Goal: Communication & Community: Answer question/provide support

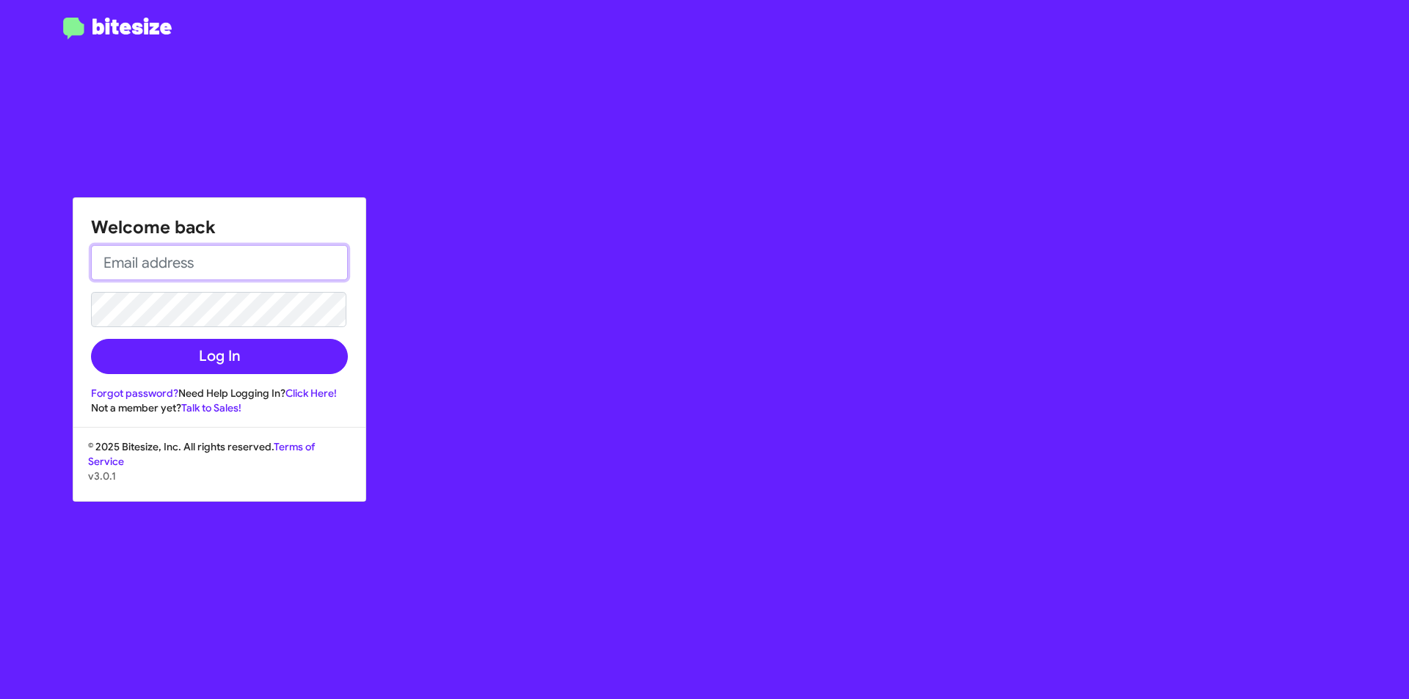
click at [263, 280] on input "email" at bounding box center [219, 262] width 257 height 35
drag, startPoint x: 310, startPoint y: 261, endPoint x: 0, endPoint y: 236, distance: 310.8
click at [0, 236] on div "Welcome back [EMAIL_ADDRESS][DOMAIN_NAME] Log In Forgot password? Need Help Log…" at bounding box center [704, 349] width 1409 height 699
click at [91, 339] on button "Log In" at bounding box center [219, 356] width 257 height 35
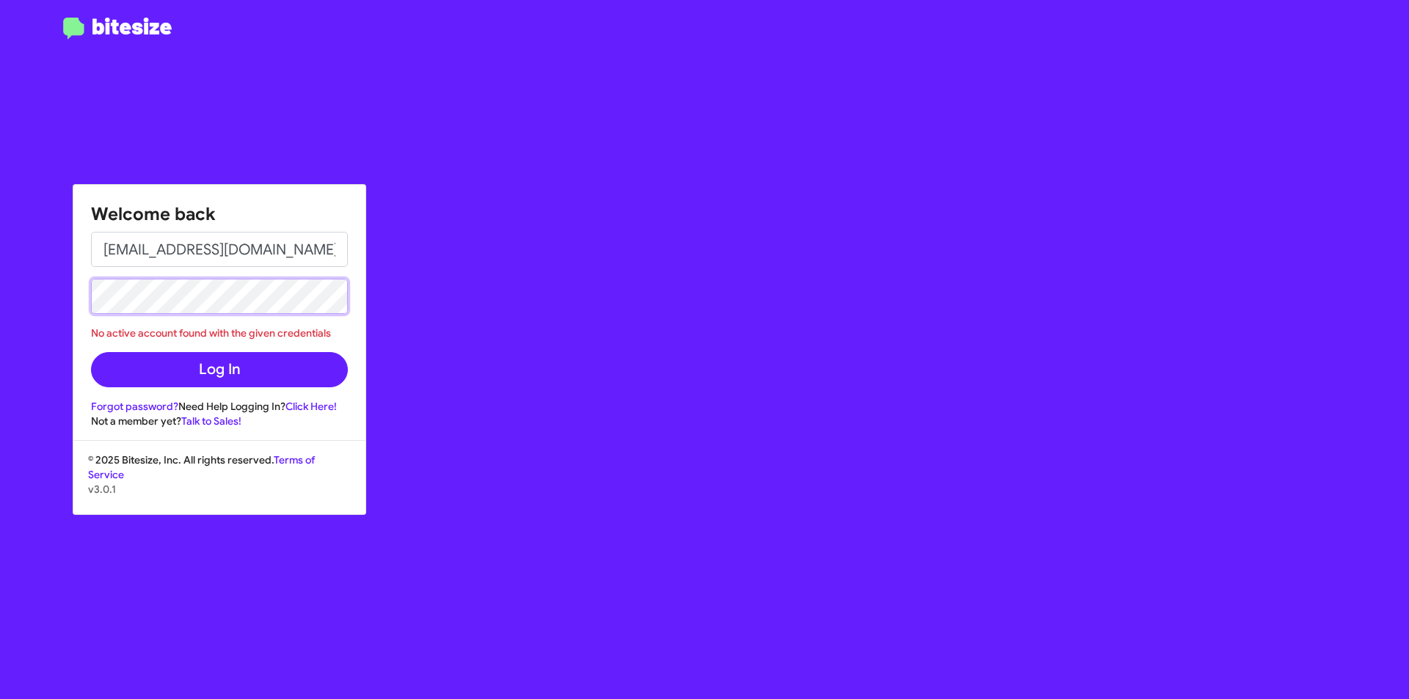
click at [91, 352] on button "Log In" at bounding box center [219, 369] width 257 height 35
click at [318, 235] on input "[EMAIL_ADDRESS][DOMAIN_NAME]" at bounding box center [219, 249] width 257 height 35
click at [91, 352] on button "Log In" at bounding box center [219, 369] width 257 height 35
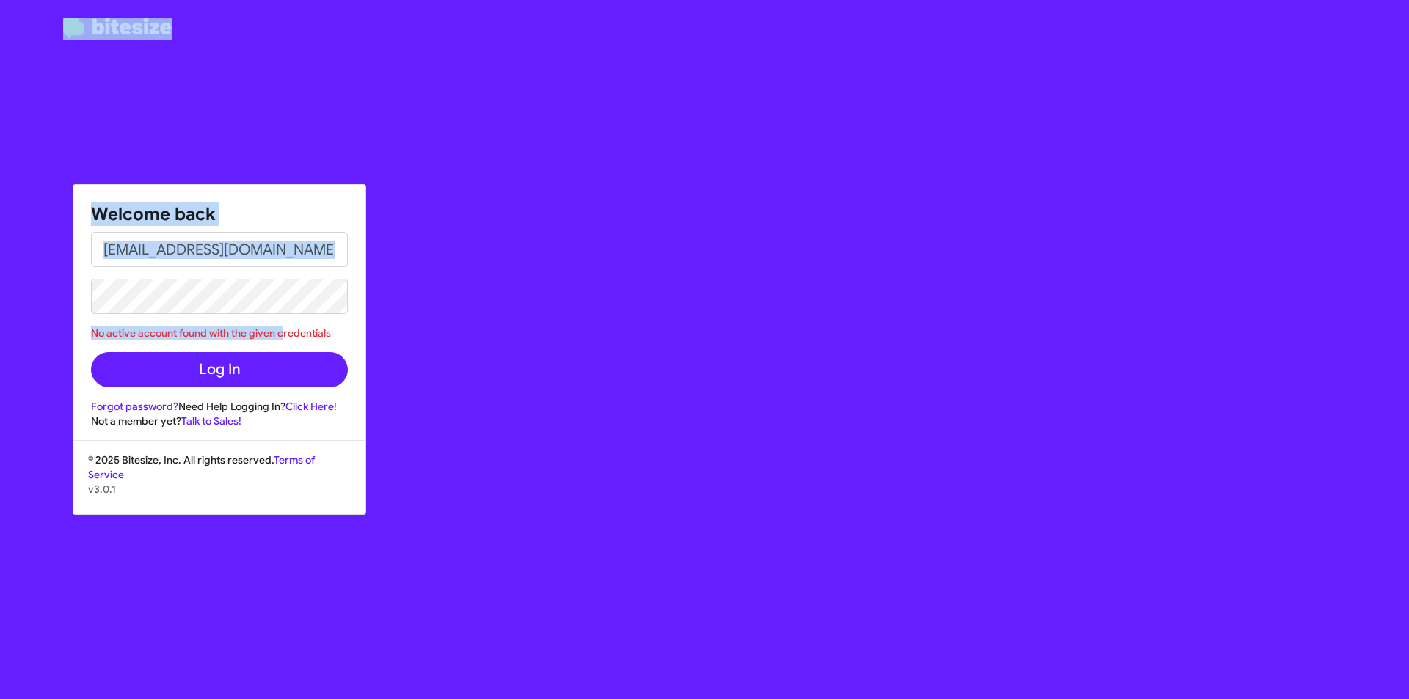
drag, startPoint x: 282, startPoint y: 315, endPoint x: 8, endPoint y: 255, distance: 280.1
click at [8, 255] on div "Welcome back [EMAIL_ADDRESS][DOMAIN_NAME] No active account found with the give…" at bounding box center [704, 349] width 1409 height 699
click at [321, 263] on input "[EMAIL_ADDRESS][DOMAIN_NAME]" at bounding box center [219, 249] width 257 height 35
click at [319, 254] on input "[EMAIL_ADDRESS][DOMAIN_NAME]" at bounding box center [219, 249] width 257 height 35
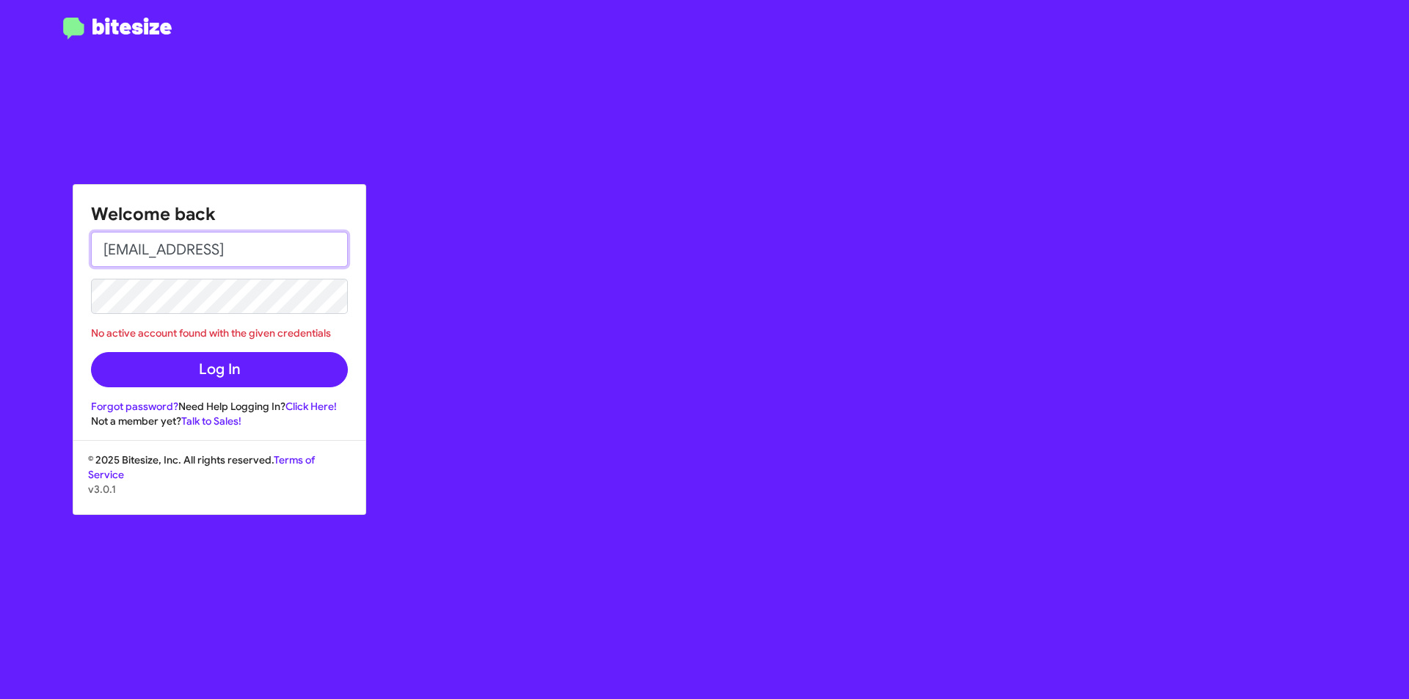
type input "[EMAIL_ADDRESS][DOMAIN_NAME]"
click at [91, 352] on button "Log In" at bounding box center [219, 369] width 257 height 35
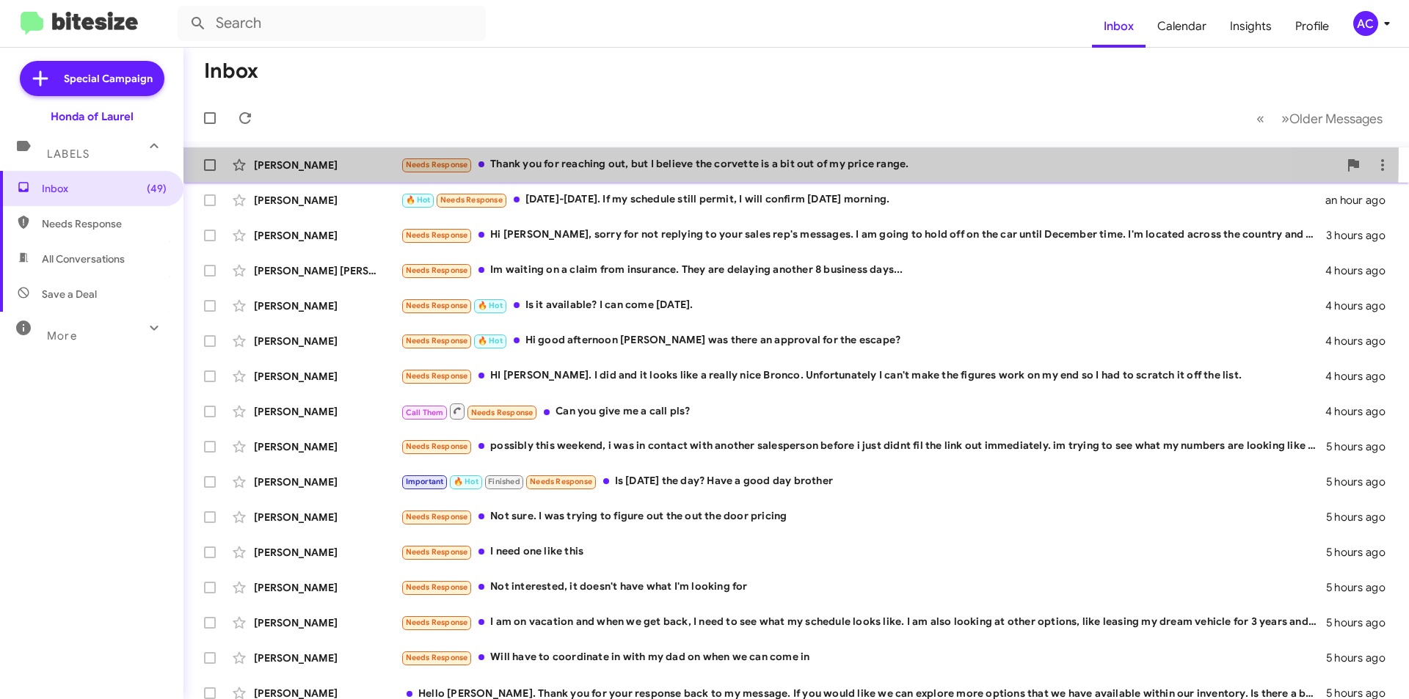
click at [600, 156] on div "[PERSON_NAME] Needs Response Thank you for reaching out, but I believe the corv…" at bounding box center [796, 164] width 1202 height 29
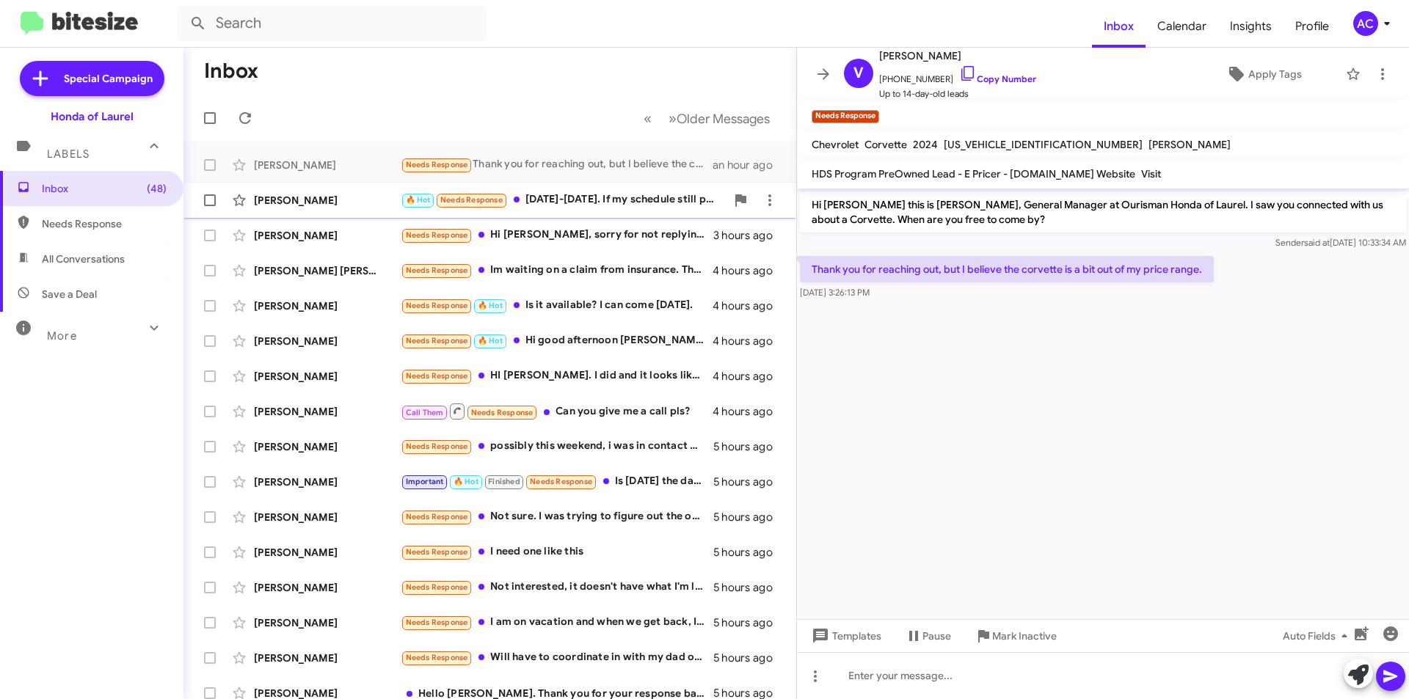
click at [539, 206] on div "🔥 Hot Needs Response [DATE]-[DATE]. If my schedule still permit, I will confirm…" at bounding box center [563, 200] width 325 height 17
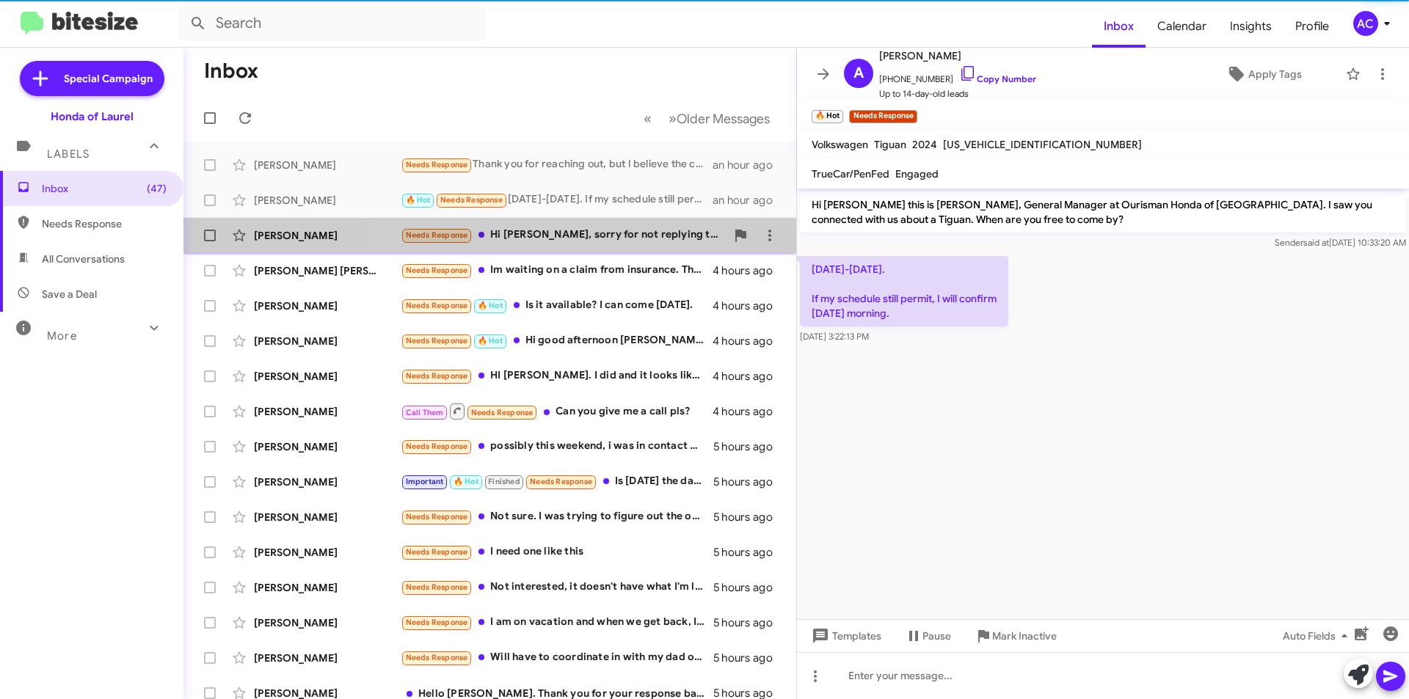
click at [567, 250] on span "[PERSON_NAME] Needs Response Hi [PERSON_NAME], sorry for not replying to your s…" at bounding box center [489, 235] width 613 height 35
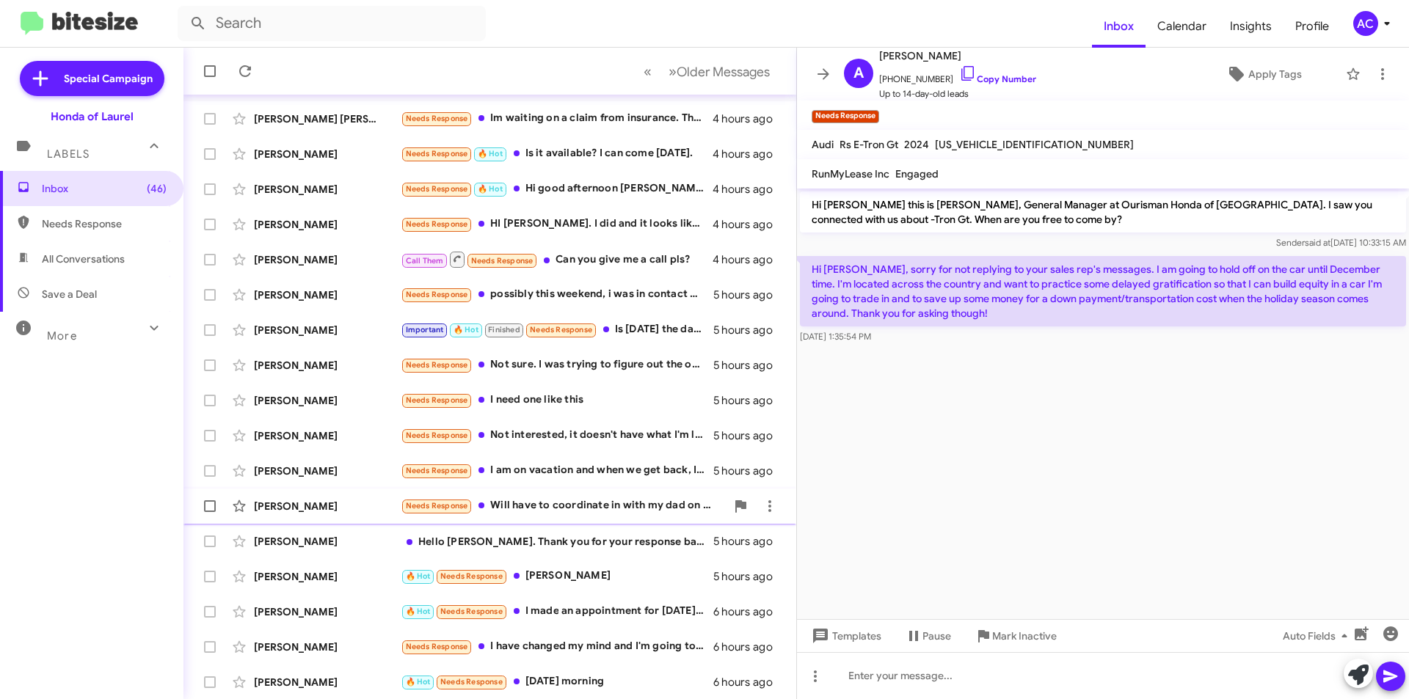
scroll to position [153, 0]
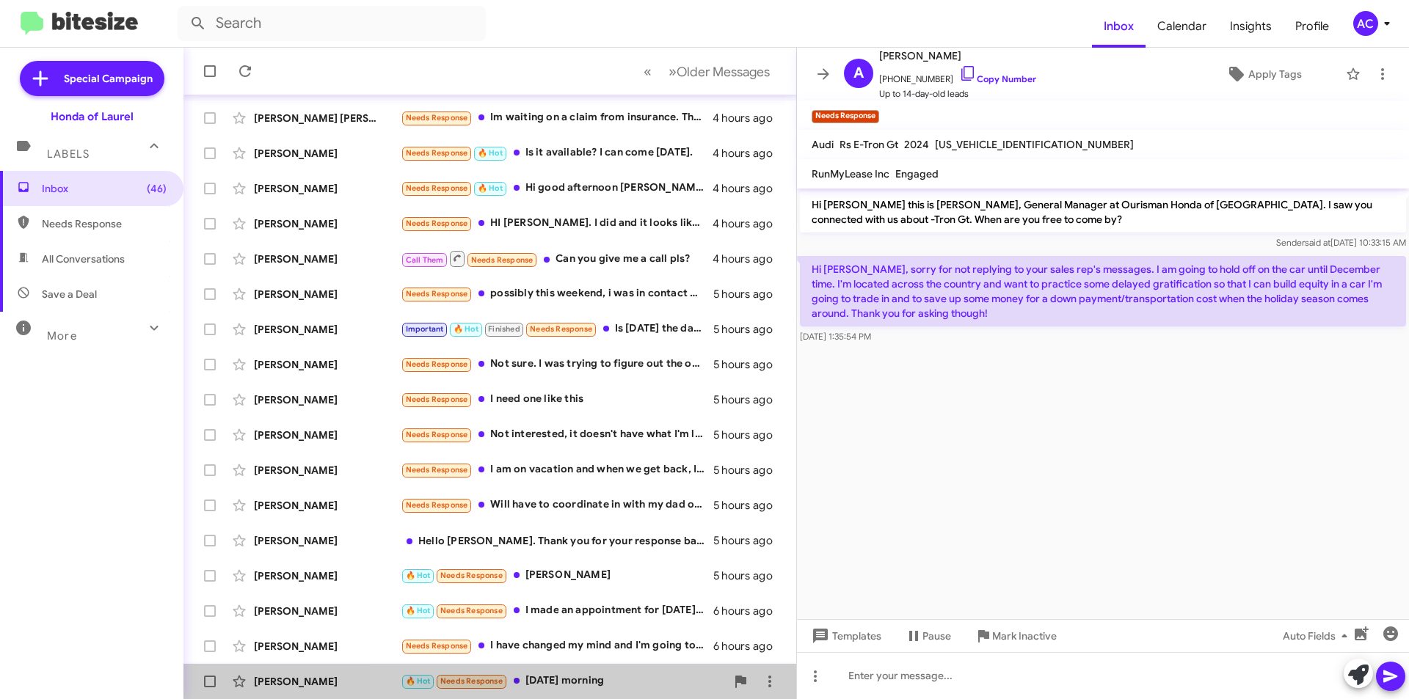
click at [592, 681] on div "🔥 Hot Needs Response [DATE] morning" at bounding box center [563, 681] width 325 height 17
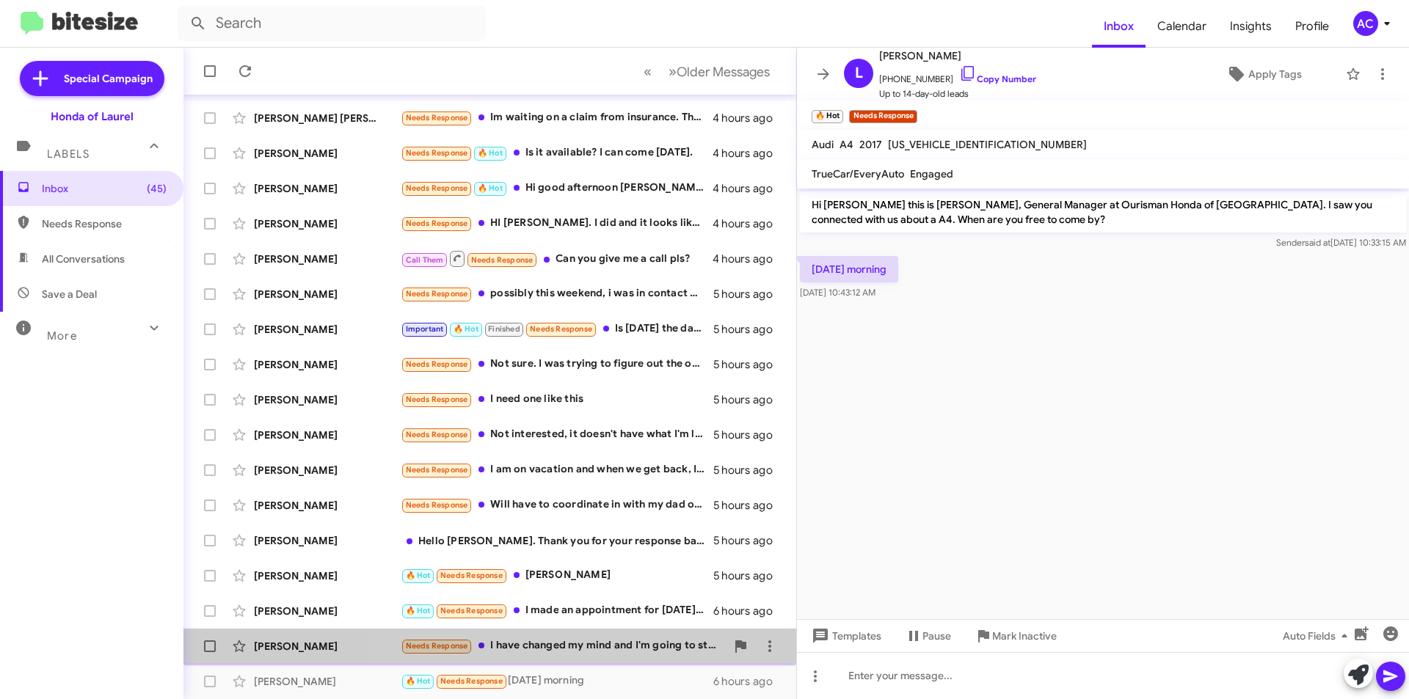
click at [603, 641] on div "Needs Response I have changed my mind and I'm going to stick with the car I hav…" at bounding box center [563, 646] width 325 height 17
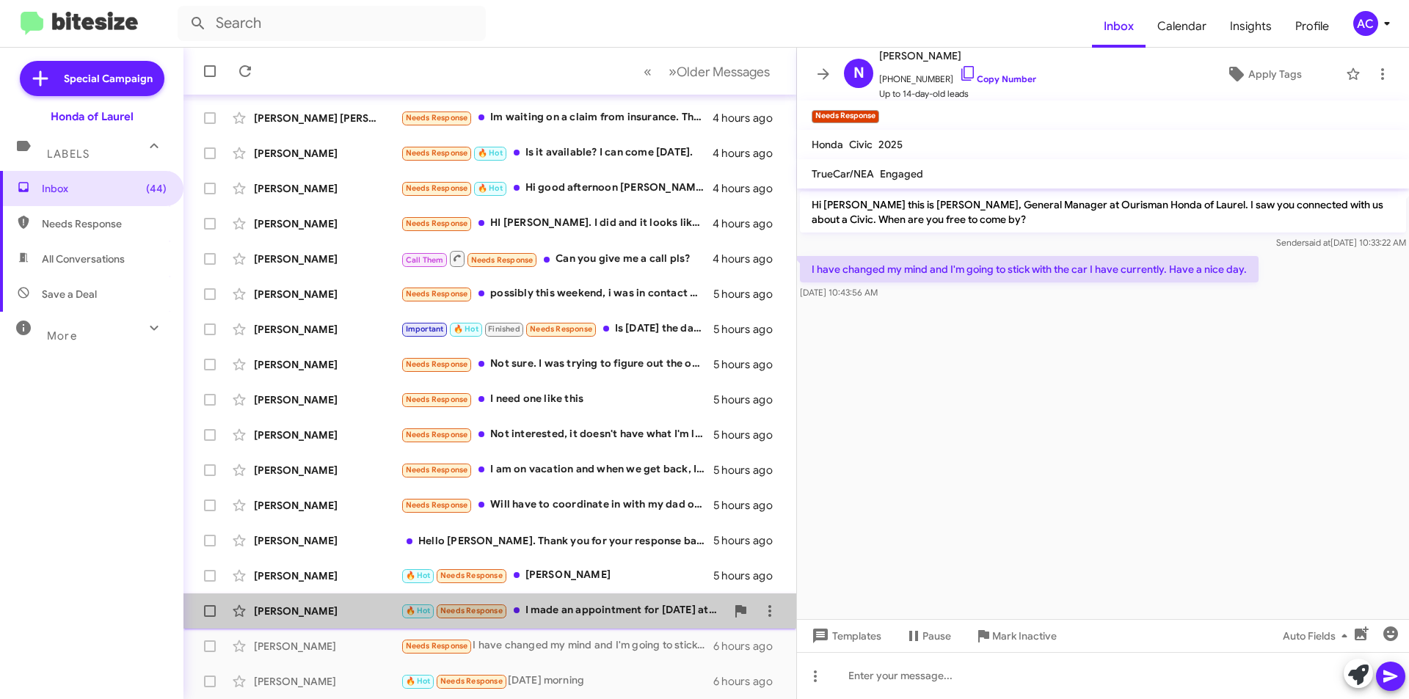
click at [614, 606] on div "🔥 Hot Needs Response I made an appointment for [DATE] at 11 am to test a drive …" at bounding box center [563, 611] width 325 height 17
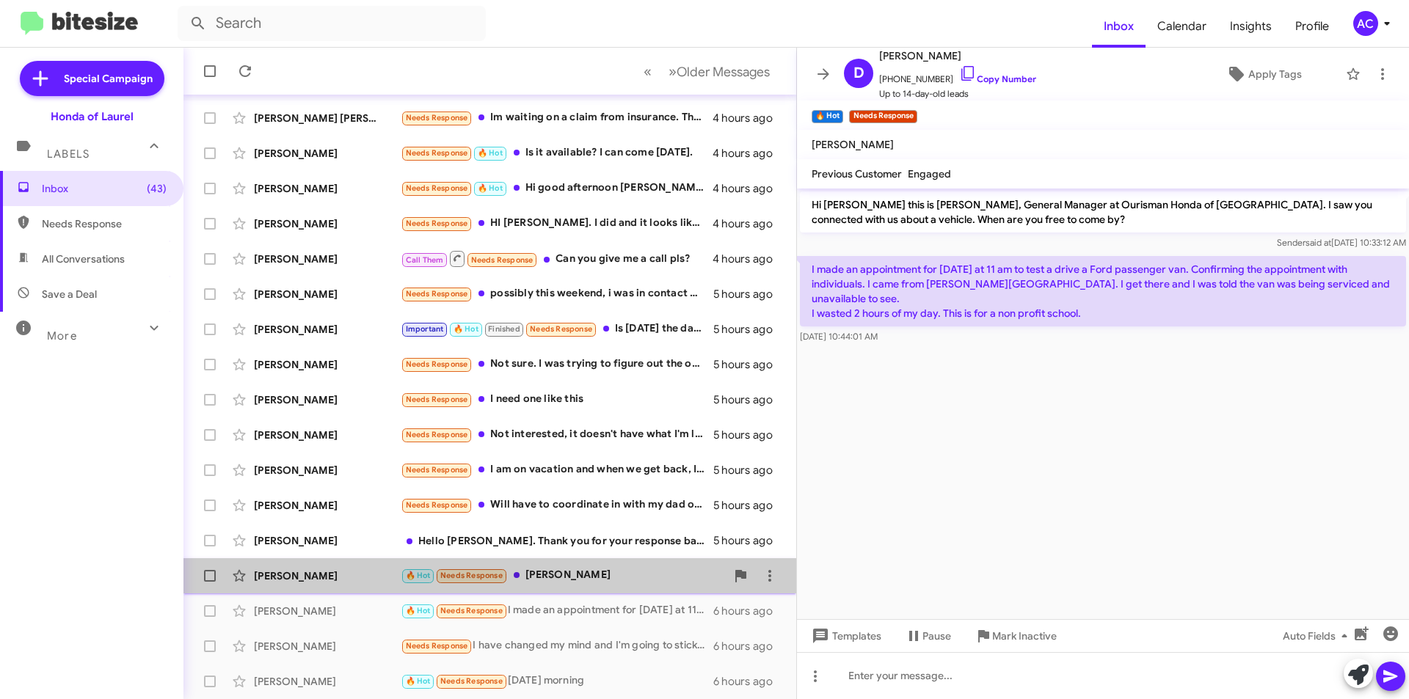
click at [630, 575] on div "🔥 Hot Needs Response [PERSON_NAME]" at bounding box center [563, 575] width 325 height 17
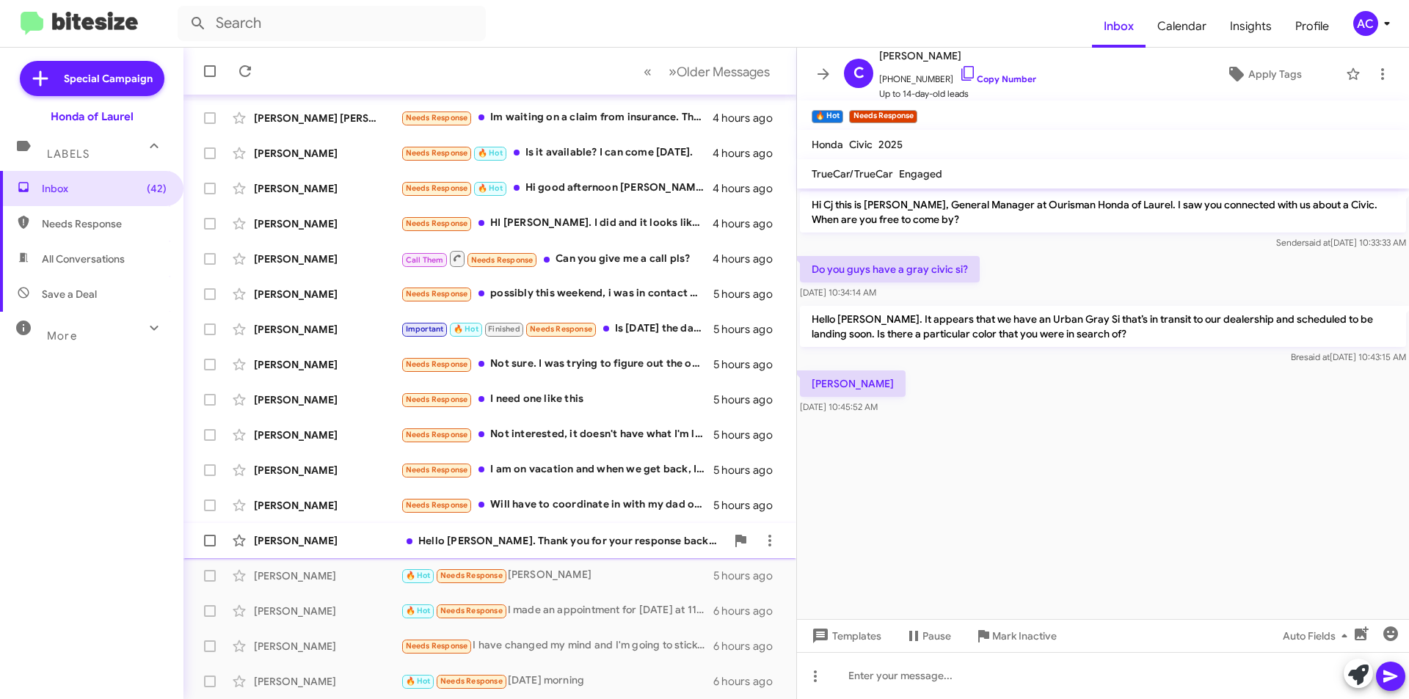
click at [653, 542] on div "Hello [PERSON_NAME]. Thank you for your response back to my message. If you wou…" at bounding box center [563, 541] width 325 height 15
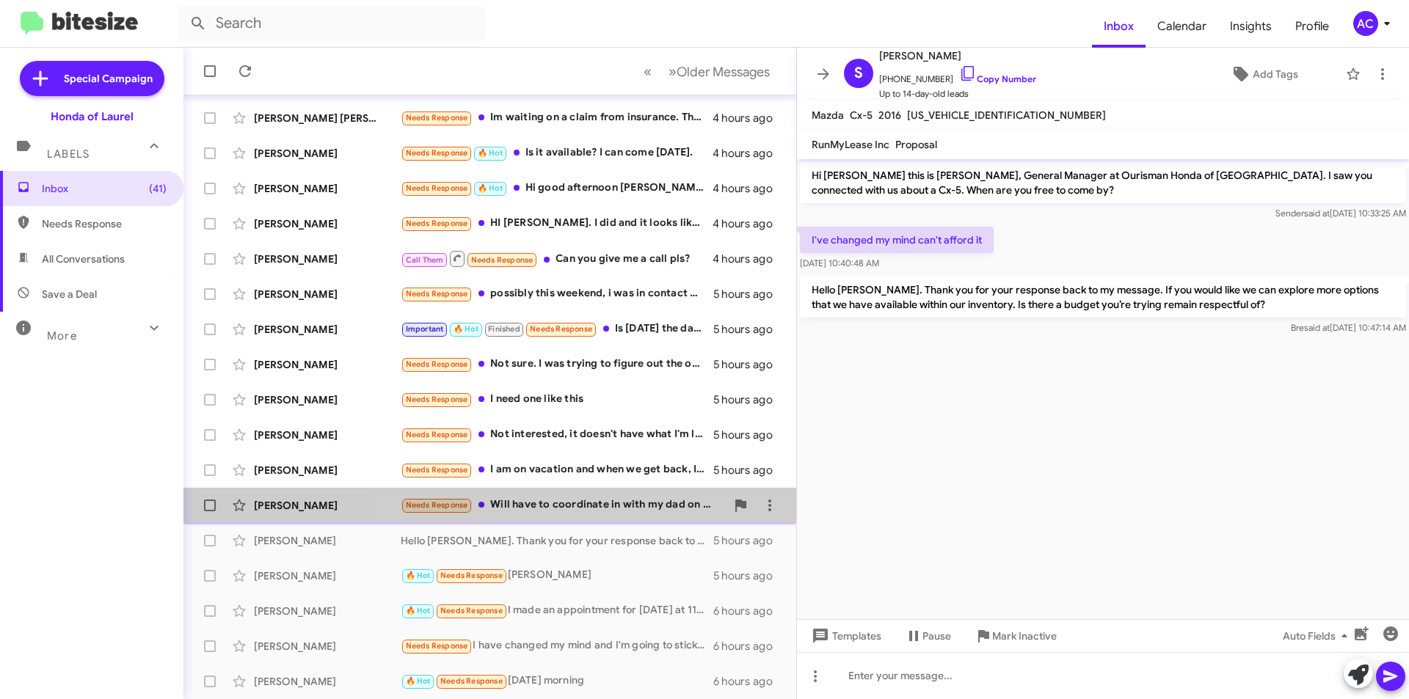
click at [650, 507] on div "Needs Response Will have to coordinate in with my dad on when we can come in" at bounding box center [563, 505] width 325 height 17
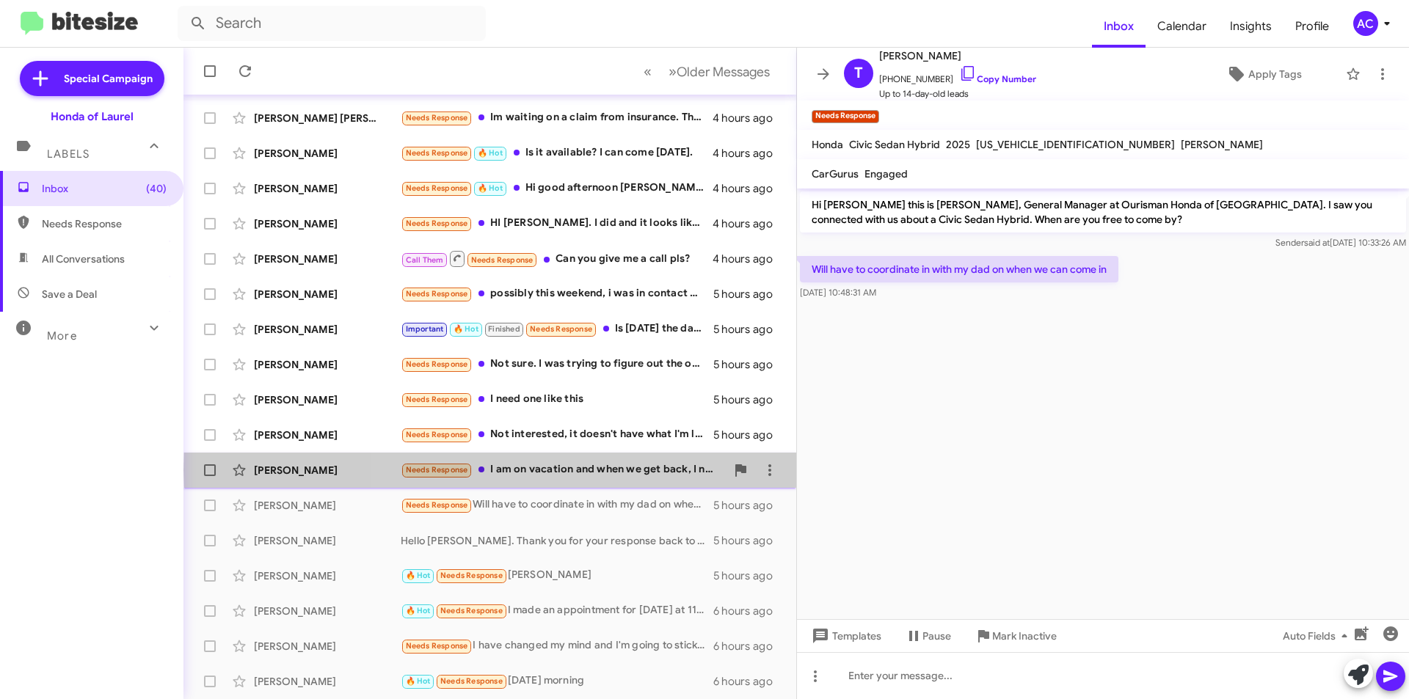
click at [652, 470] on div "Needs Response I am on vacation and when we get back, I need to see what my sch…" at bounding box center [563, 470] width 325 height 17
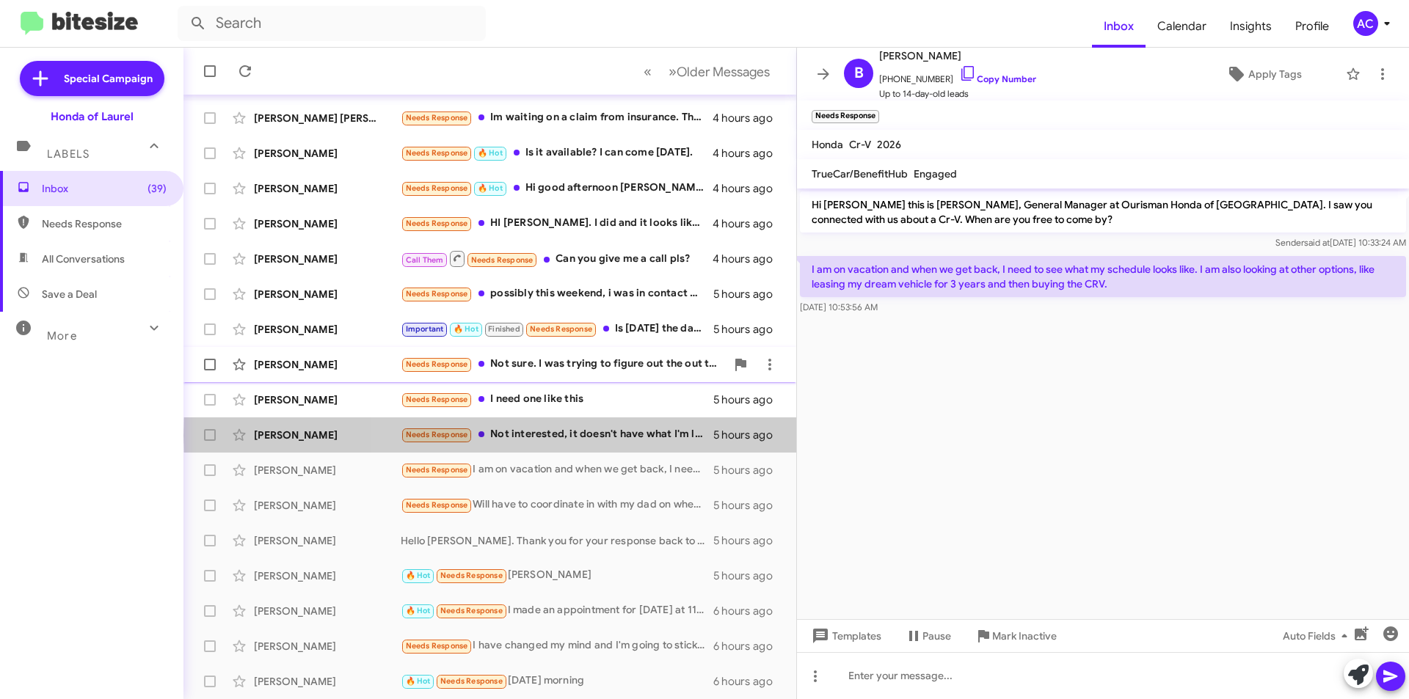
drag, startPoint x: 650, startPoint y: 436, endPoint x: 637, endPoint y: 429, distance: 14.1
click at [649, 436] on div "Needs Response Not interested, it doesn't have what I'm looking for" at bounding box center [557, 434] width 313 height 17
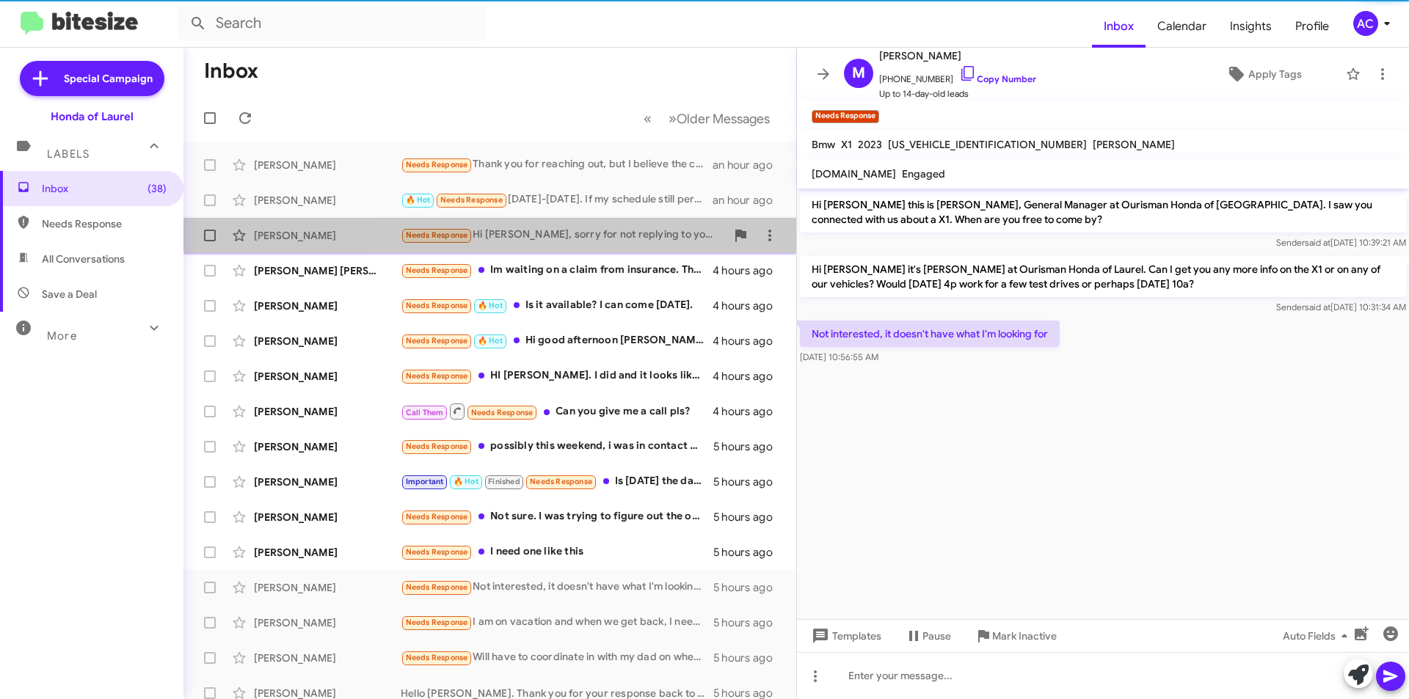
click at [605, 249] on div "[PERSON_NAME] Needs Response Hi [PERSON_NAME], sorry for not replying to your s…" at bounding box center [489, 235] width 589 height 29
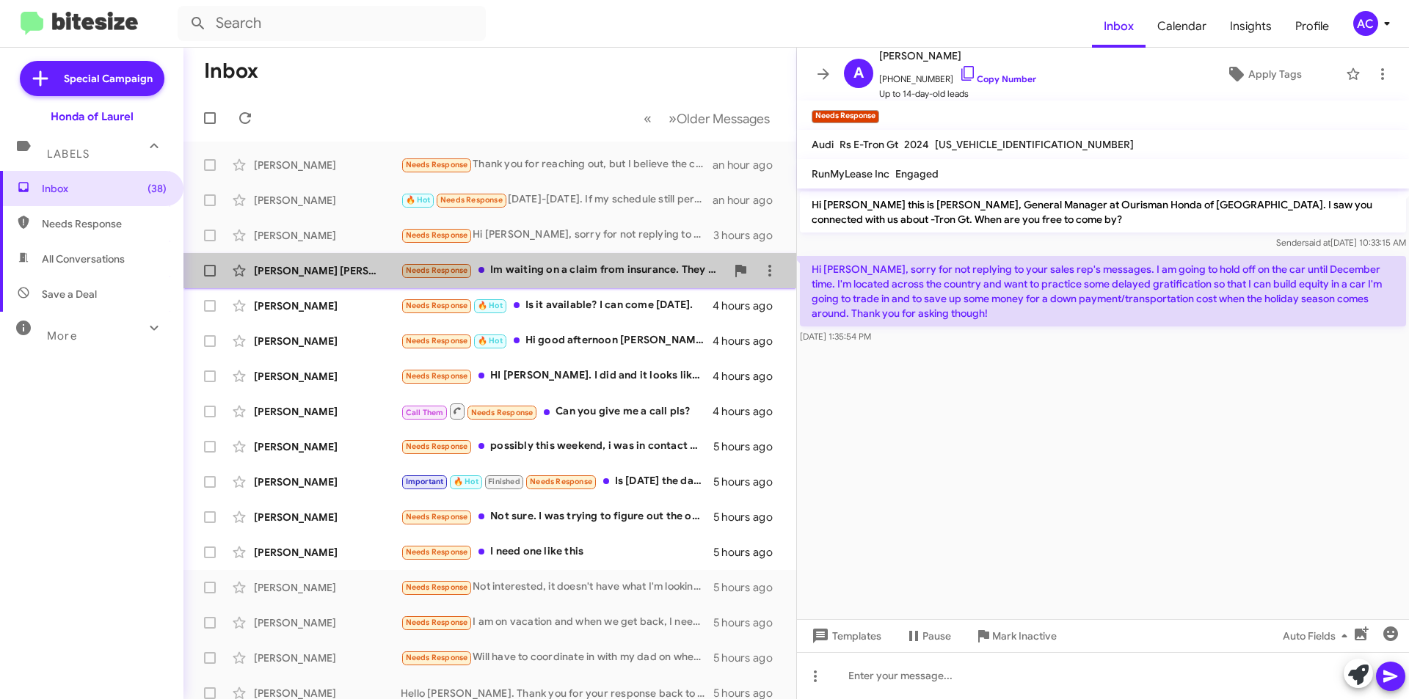
click at [592, 269] on div "Needs Response Im waiting on a claim from insurance. They are delaying another …" at bounding box center [563, 270] width 325 height 17
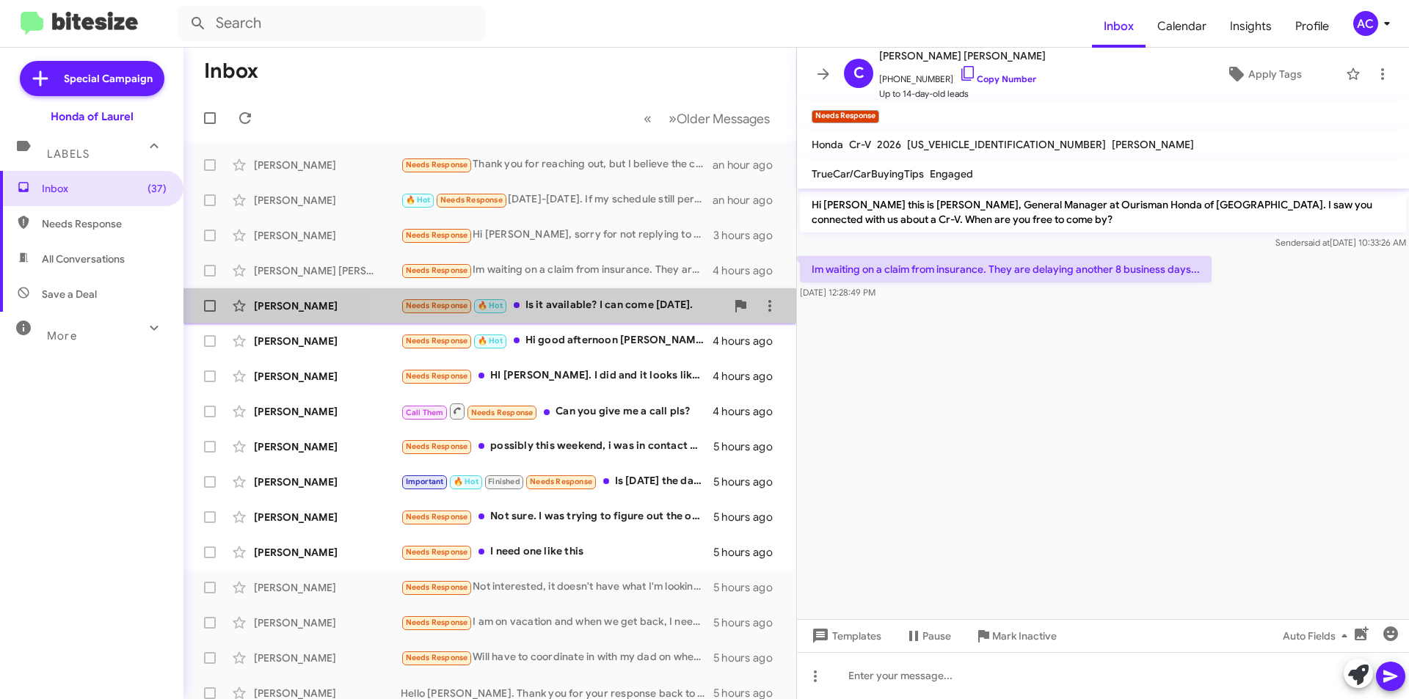
click at [597, 308] on div "Needs Response 🔥 Hot Is it available? I can come [DATE]." at bounding box center [563, 305] width 325 height 17
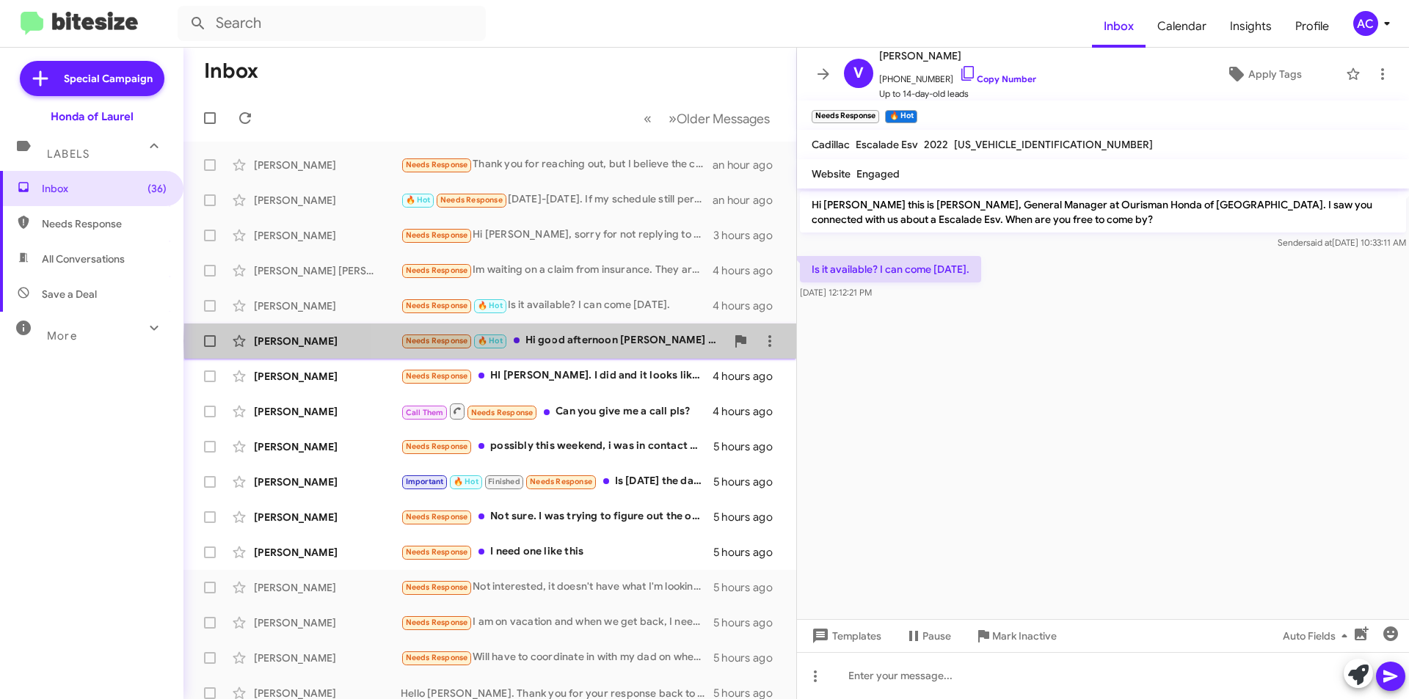
click at [605, 341] on div "Needs Response 🔥 Hot Hi good afternoon [PERSON_NAME] was there an approval for …" at bounding box center [563, 340] width 325 height 17
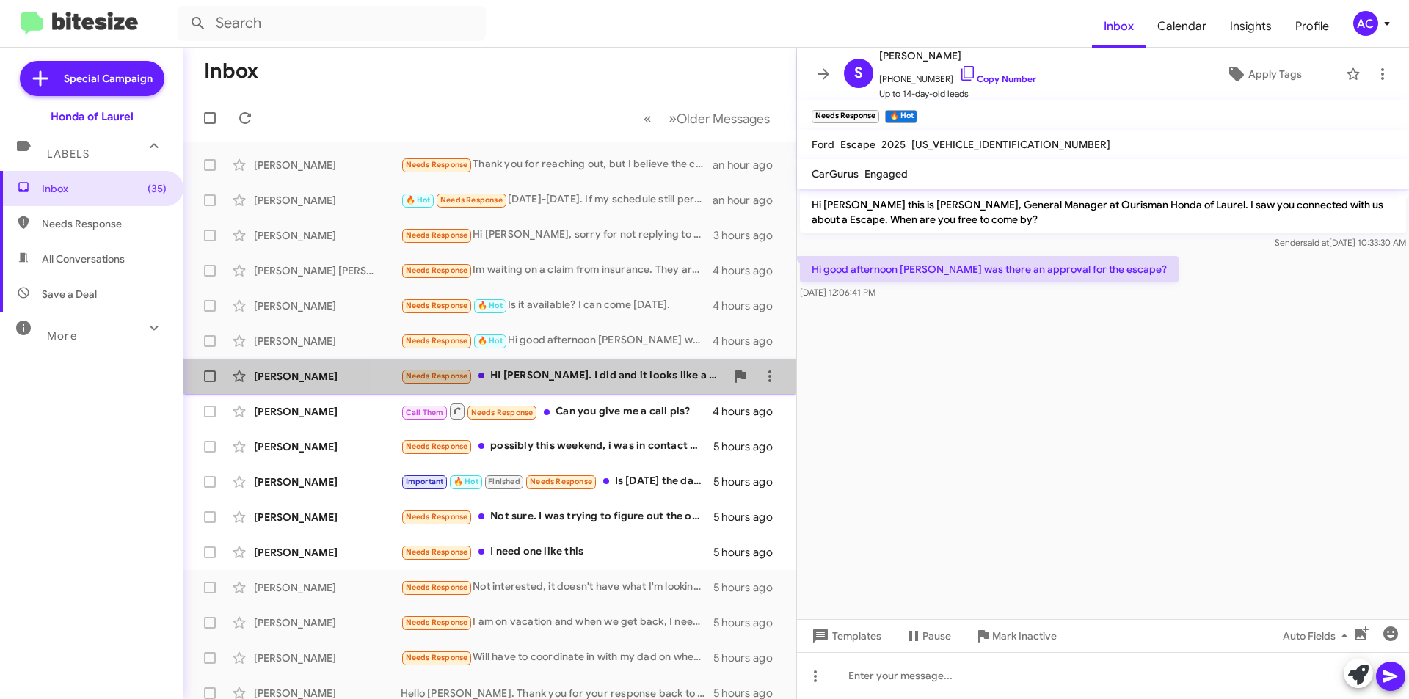
click at [612, 382] on div "Needs Response HI [PERSON_NAME]. I did and it looks like a really nice Bronco. …" at bounding box center [563, 376] width 325 height 17
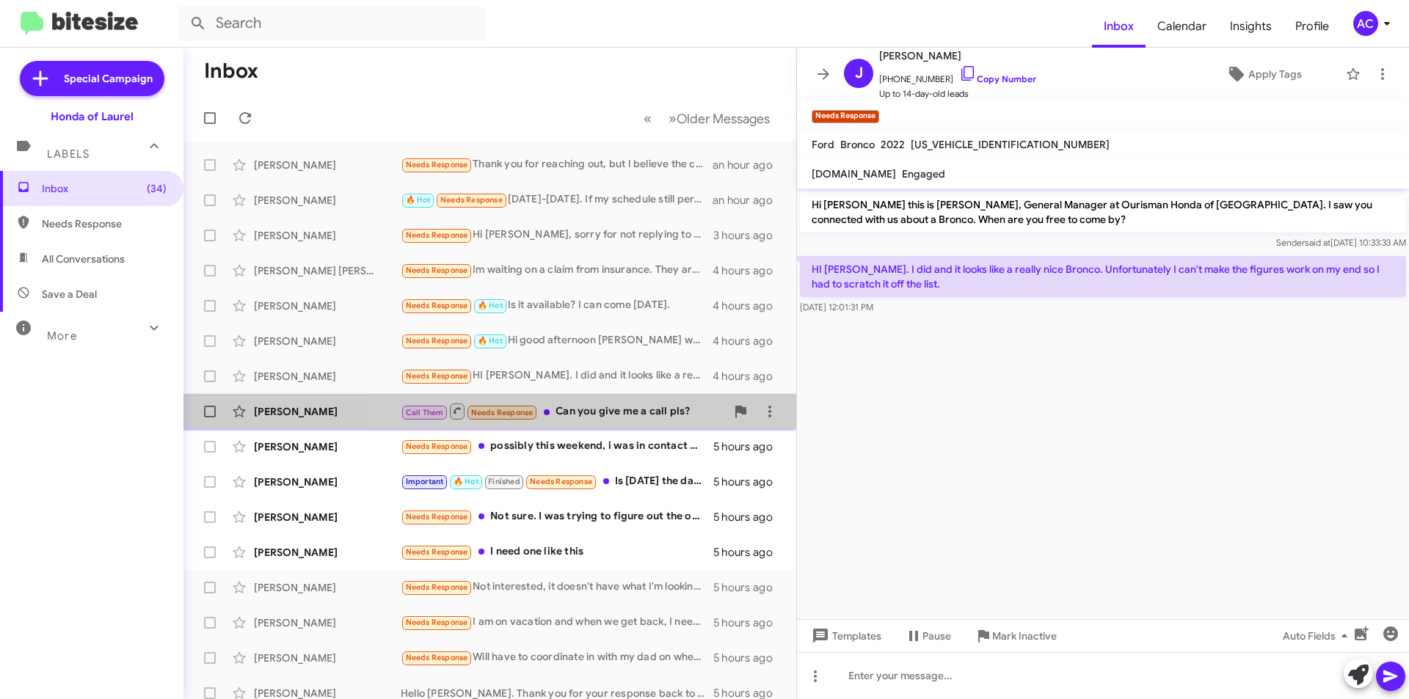
click at [614, 407] on div "Call Them Needs Response Can you give me a call pls?" at bounding box center [563, 411] width 325 height 18
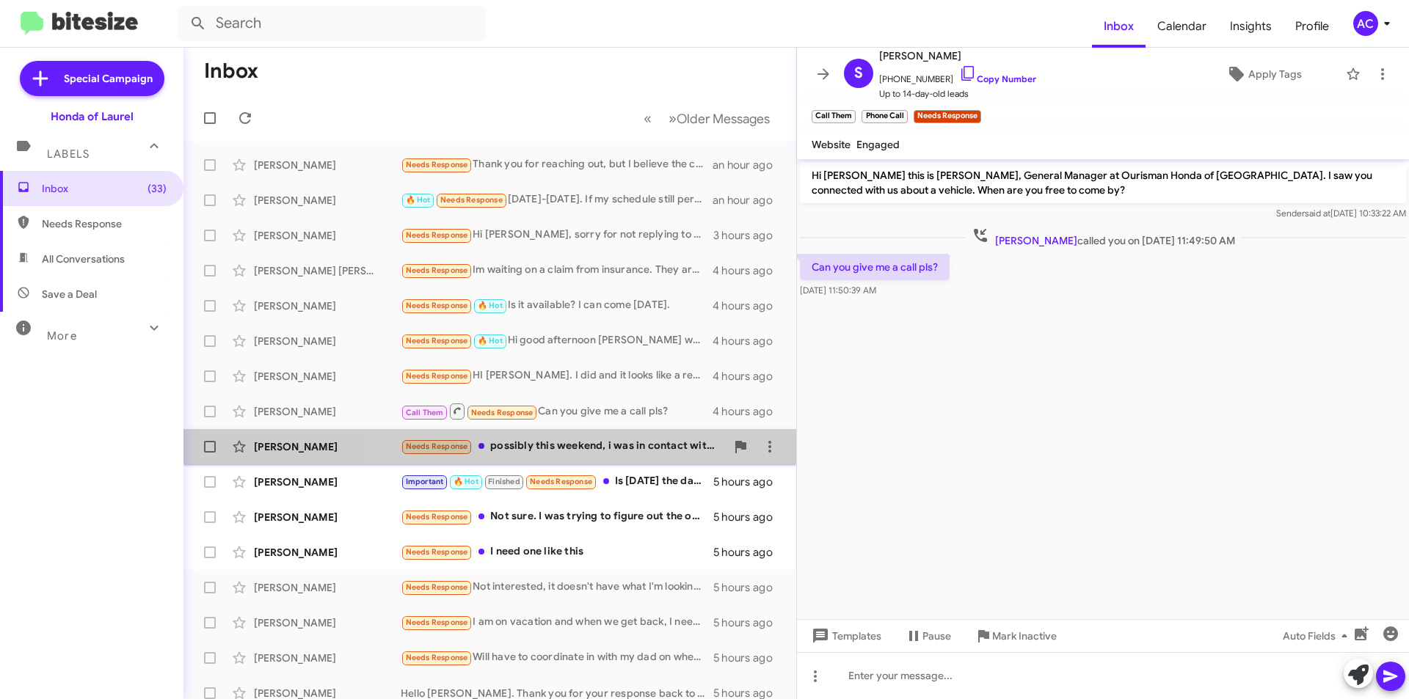
click at [617, 431] on span "[PERSON_NAME] Needs Response possibly this weekend, i was in contact with anoth…" at bounding box center [489, 446] width 613 height 35
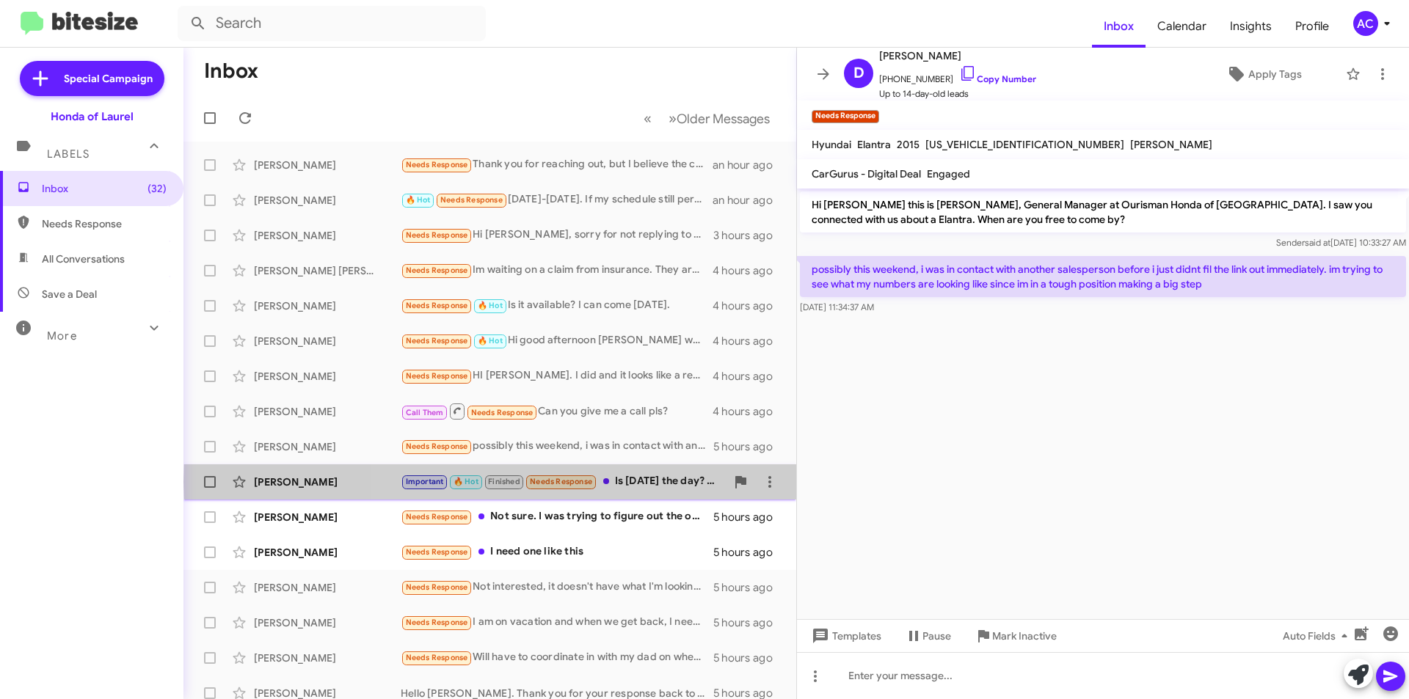
click at [616, 482] on div "Important 🔥 Hot Finished Needs Response Is [DATE] the day? Have a good day brot…" at bounding box center [563, 481] width 325 height 17
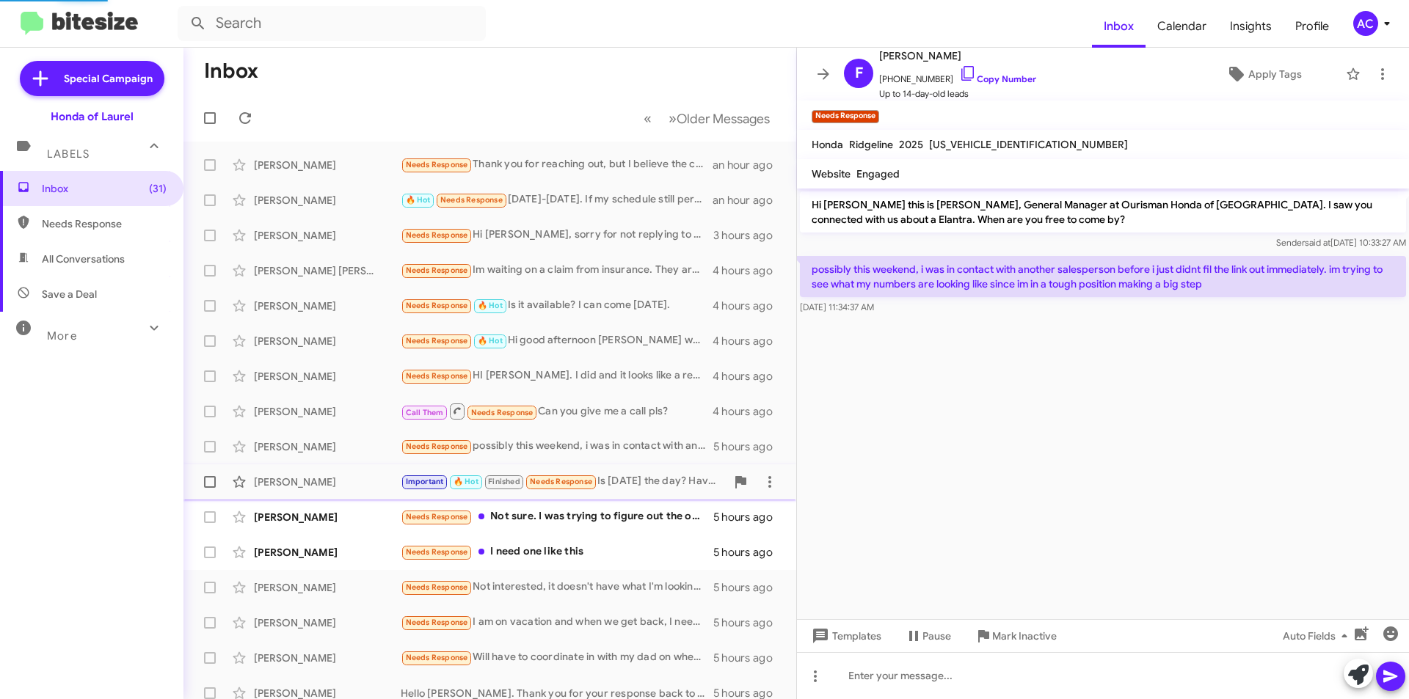
scroll to position [824, 0]
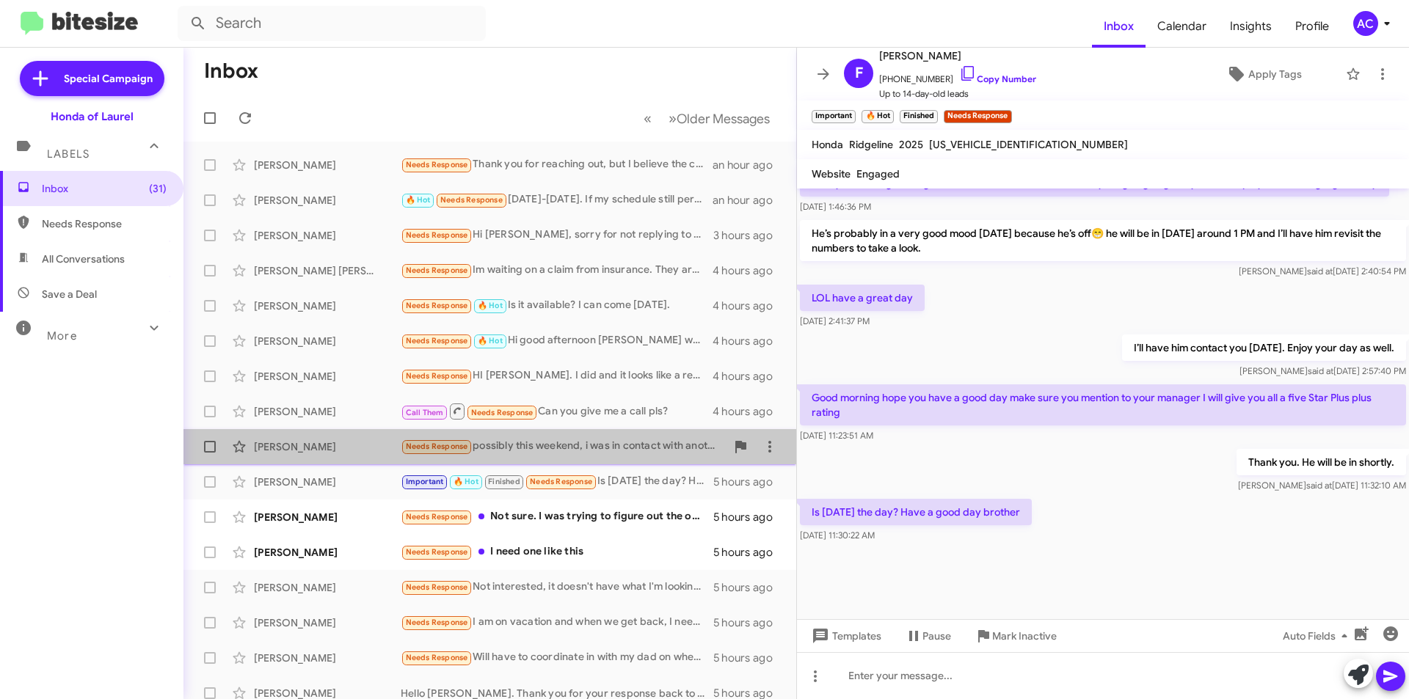
click at [583, 446] on div "Needs Response possibly this weekend, i was in contact with another salesperson…" at bounding box center [563, 446] width 325 height 17
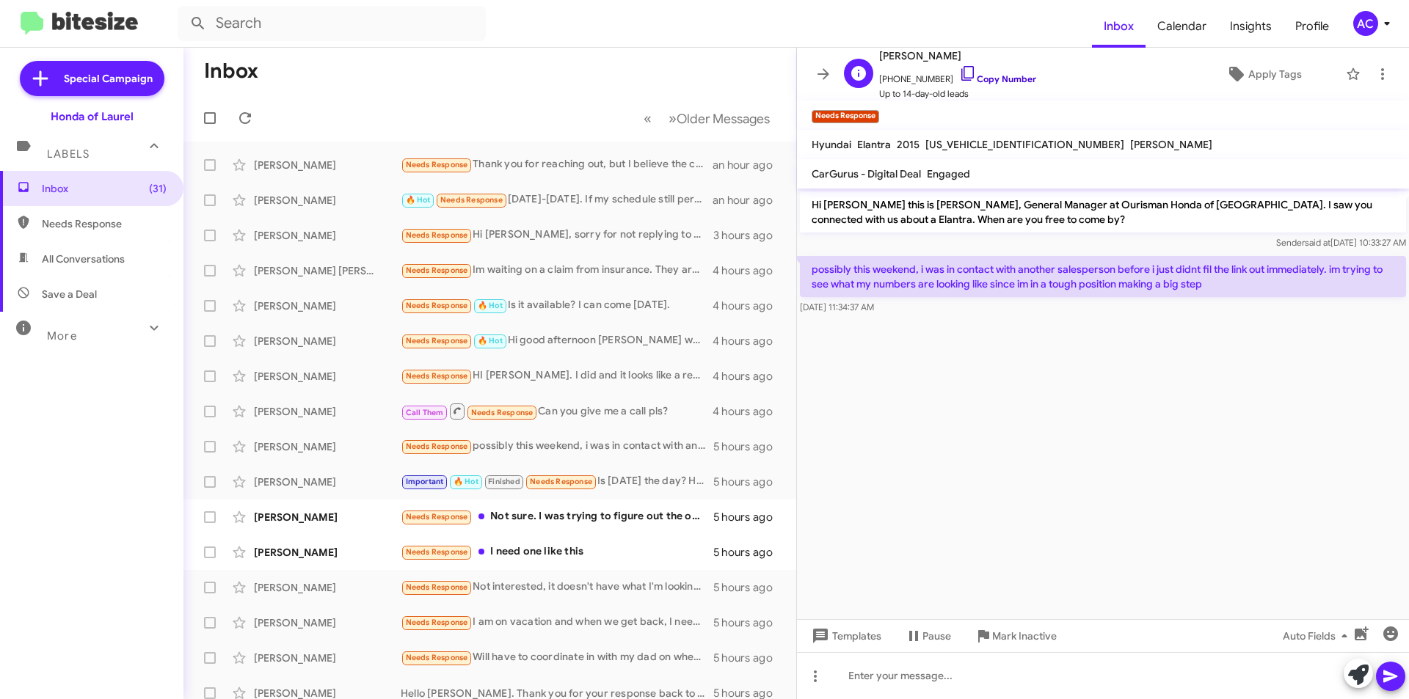
click at [965, 81] on link "Copy Number" at bounding box center [997, 78] width 77 height 11
